Goal: Task Accomplishment & Management: Manage account settings

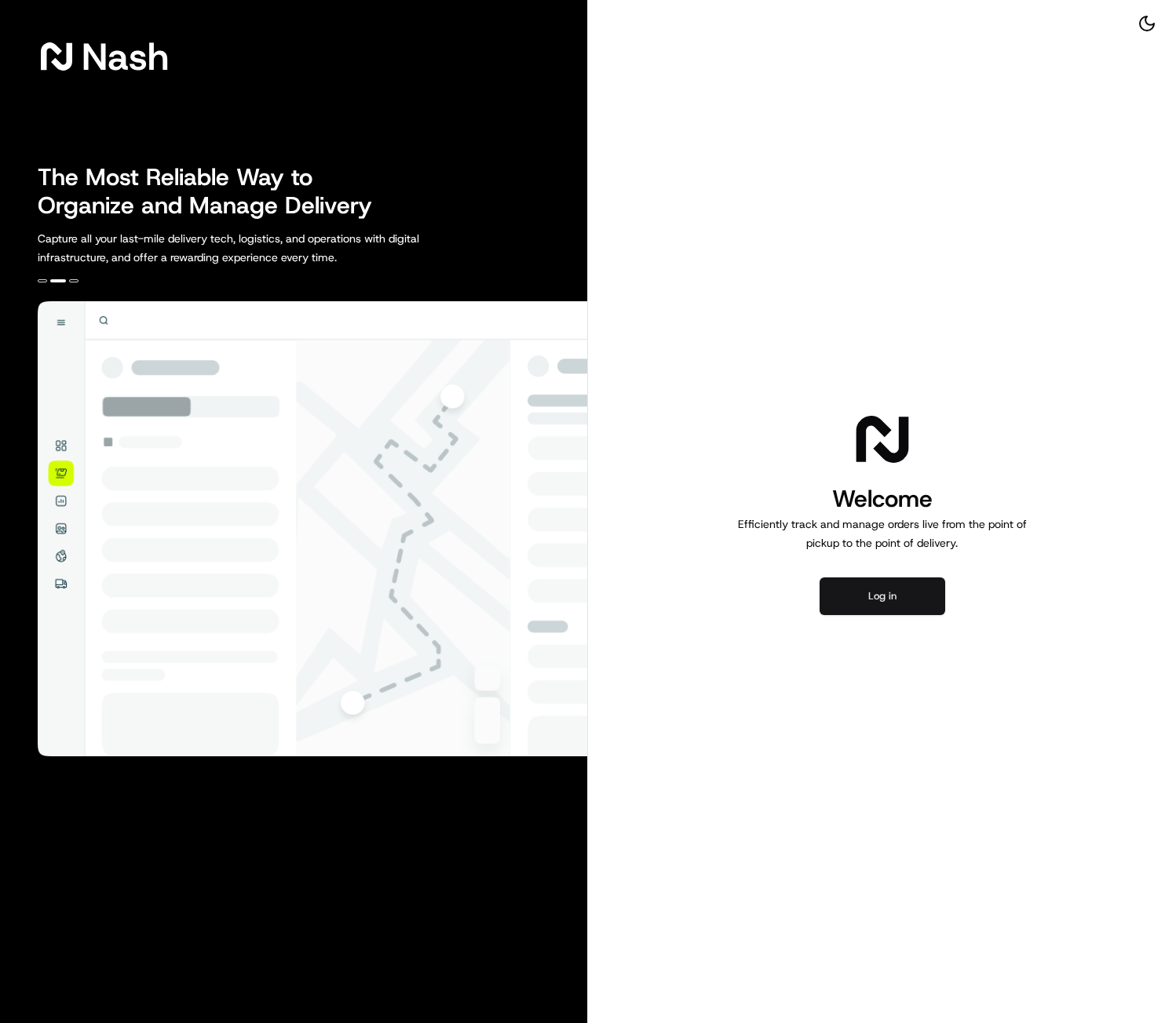
click at [892, 601] on button "Log in" at bounding box center [882, 596] width 126 height 38
